Goal: Transaction & Acquisition: Purchase product/service

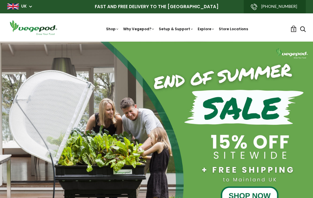
scroll to position [0, 294]
click at [295, 31] on link "1" at bounding box center [294, 29] width 6 height 6
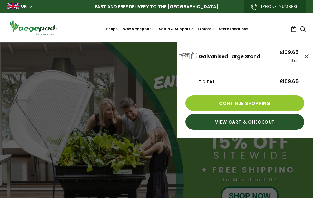
scroll to position [0, 392]
click at [209, 104] on link "Continue Shopping" at bounding box center [245, 103] width 119 height 16
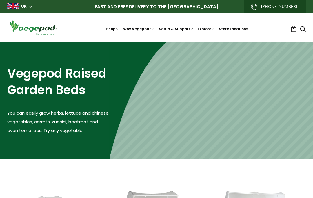
click at [157, 41] on img at bounding box center [157, 41] width 0 height 0
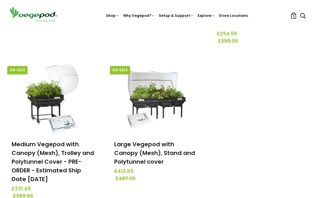
scroll to position [203, 0]
click at [26, 181] on link "Medium Vegepod with Canopy (Mesh), Trolley and Polytunnel Cover - PRE-ORDER - E…" at bounding box center [53, 161] width 83 height 43
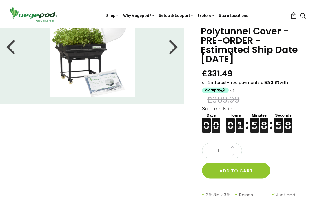
scroll to position [53, 0]
click at [218, 171] on button "Add to cart" at bounding box center [236, 170] width 68 height 16
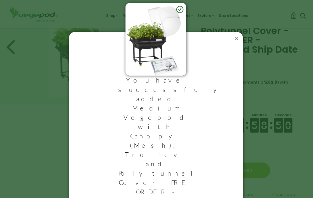
click at [235, 43] on icon at bounding box center [236, 38] width 9 height 9
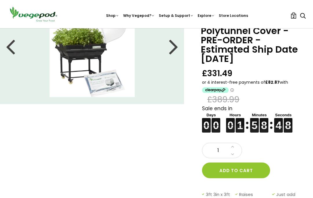
click at [294, 16] on span "2" at bounding box center [294, 17] width 2 height 6
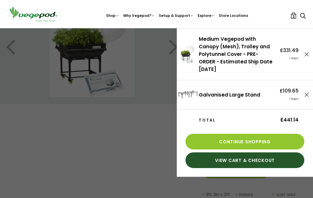
click at [308, 52] on icon at bounding box center [307, 54] width 4 height 4
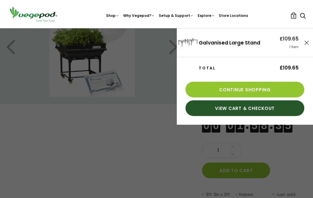
click at [200, 88] on link "Continue Shopping" at bounding box center [245, 90] width 119 height 16
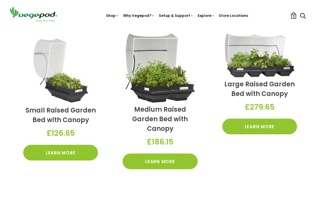
scroll to position [157, 0]
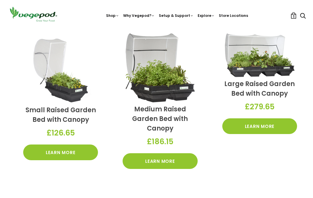
click at [253, 132] on link "Learn More" at bounding box center [260, 126] width 75 height 16
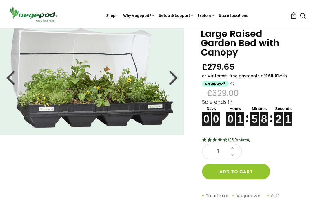
scroll to position [20, 0]
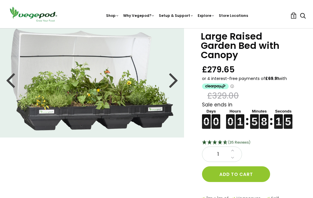
click at [215, 174] on button "Add to cart" at bounding box center [236, 174] width 68 height 16
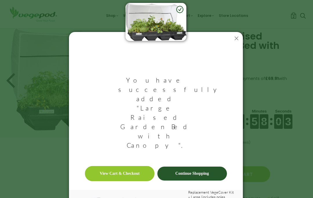
click at [119, 166] on link "View Cart & Checkout" at bounding box center [120, 173] width 70 height 15
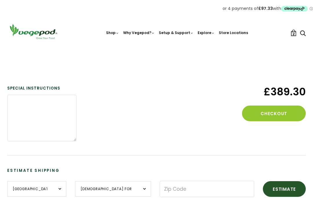
scroll to position [155, 0]
click at [262, 113] on button "Checkout" at bounding box center [274, 114] width 64 height 16
